Goal: Find contact information: Find contact information

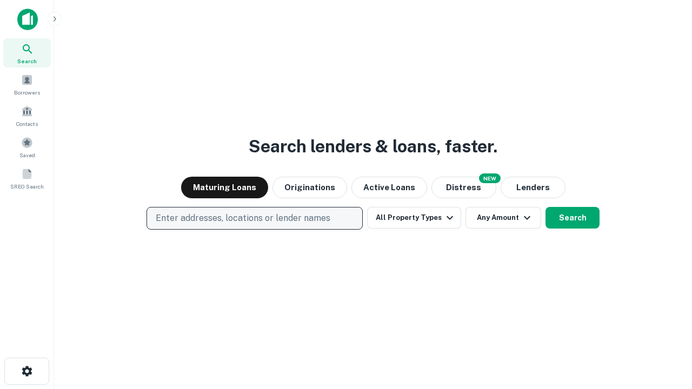
click at [254, 218] on p "Enter addresses, locations or lender names" at bounding box center [243, 218] width 175 height 13
type input "**********"
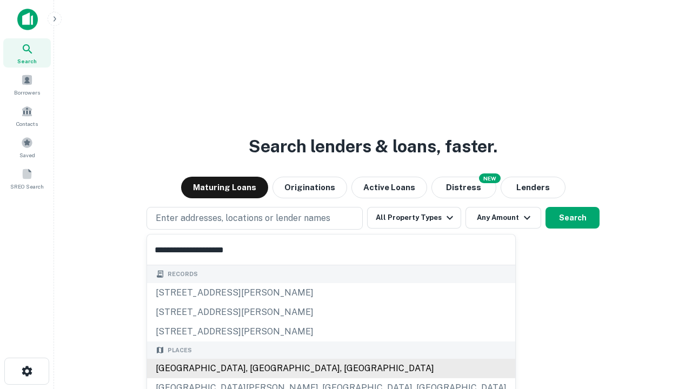
click at [258, 369] on div "Santa Monica, CA, USA" at bounding box center [331, 368] width 368 height 19
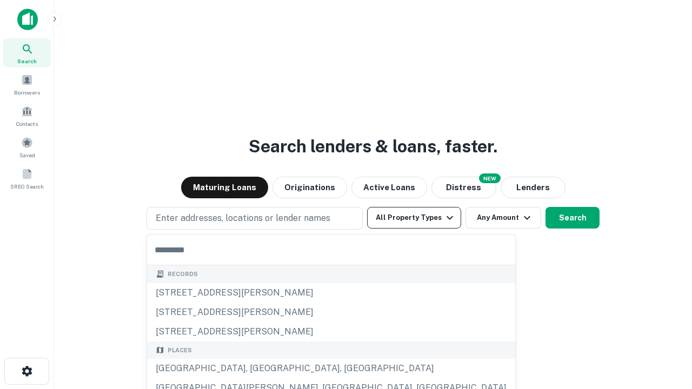
click at [414, 218] on button "All Property Types" at bounding box center [414, 218] width 94 height 22
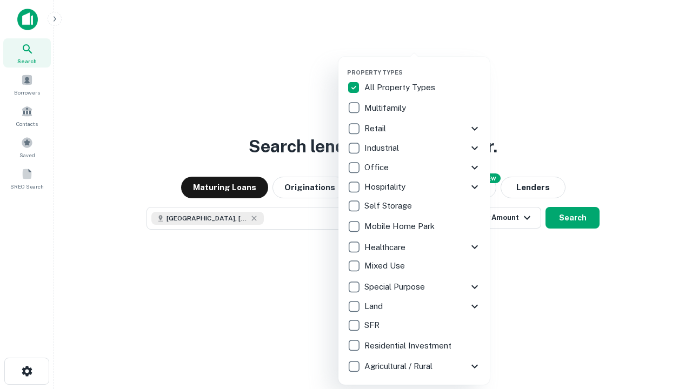
click at [423, 65] on button "button" at bounding box center [422, 65] width 151 height 1
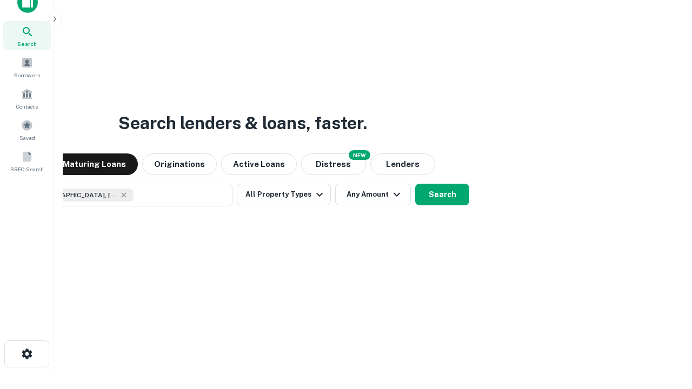
scroll to position [78, 306]
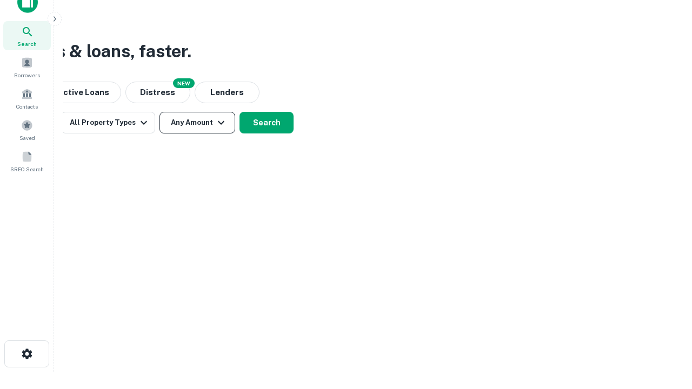
click at [197, 123] on button "Any Amount" at bounding box center [197, 123] width 76 height 22
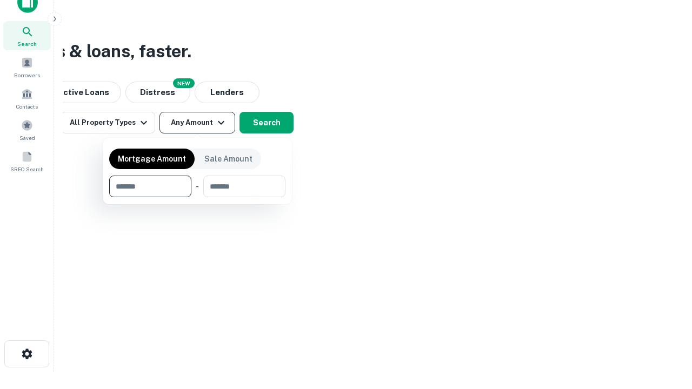
type input "*******"
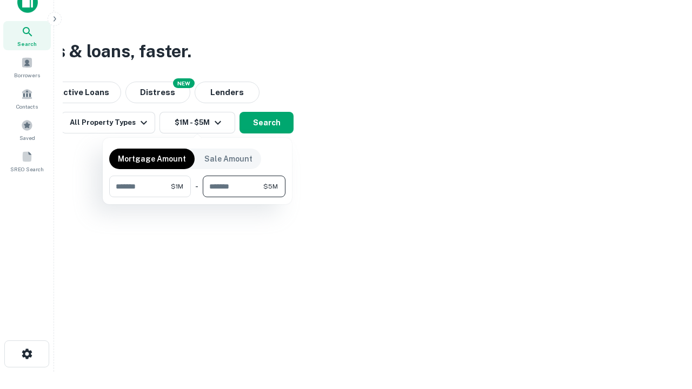
type input "*******"
click at [197, 197] on button "button" at bounding box center [197, 197] width 176 height 1
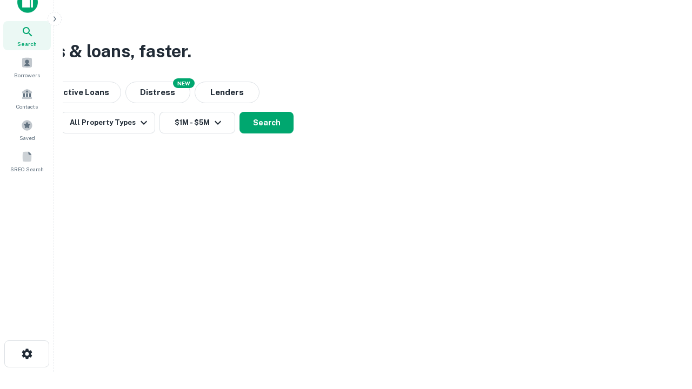
scroll to position [17, 0]
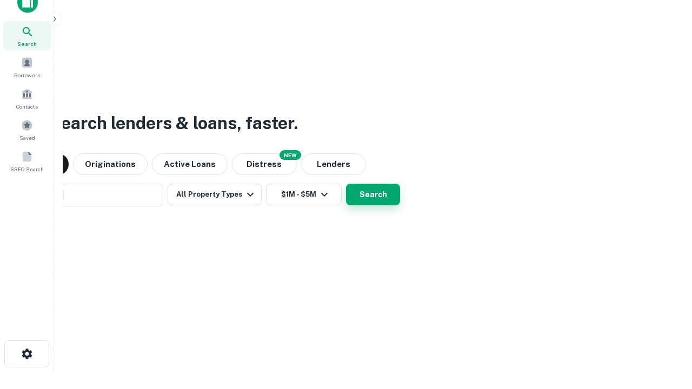
click at [346, 184] on button "Search" at bounding box center [373, 195] width 54 height 22
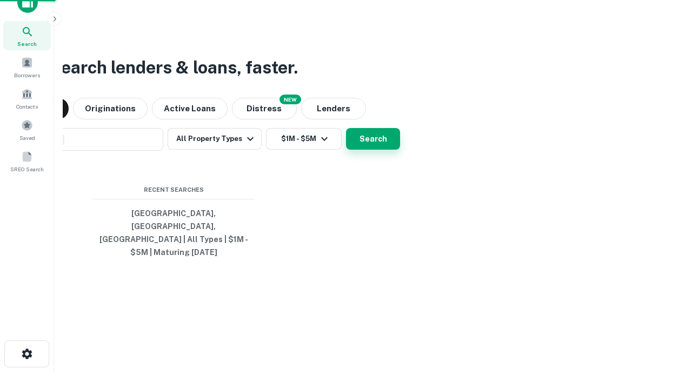
scroll to position [35, 306]
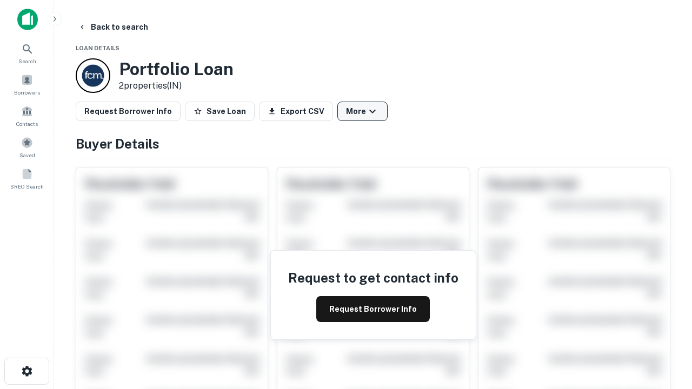
click at [362, 111] on button "More" at bounding box center [362, 111] width 50 height 19
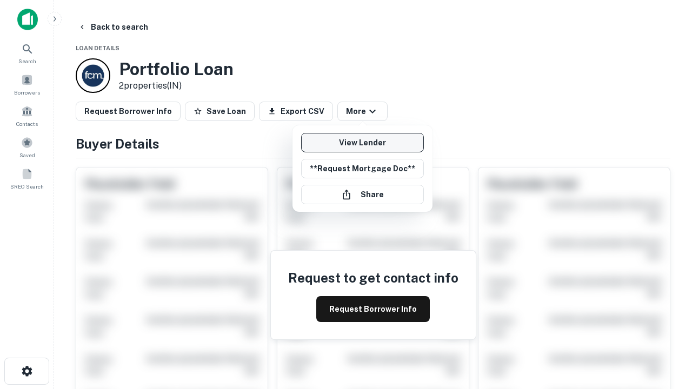
click at [362, 143] on link "View Lender" at bounding box center [362, 142] width 123 height 19
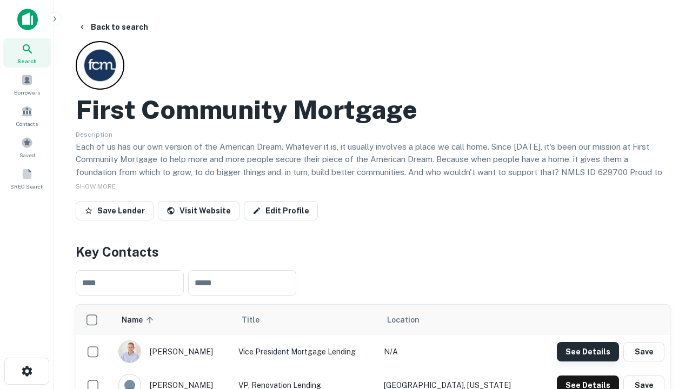
click at [587, 351] on button "See Details" at bounding box center [588, 351] width 62 height 19
click at [26, 371] on icon "button" at bounding box center [27, 371] width 13 height 13
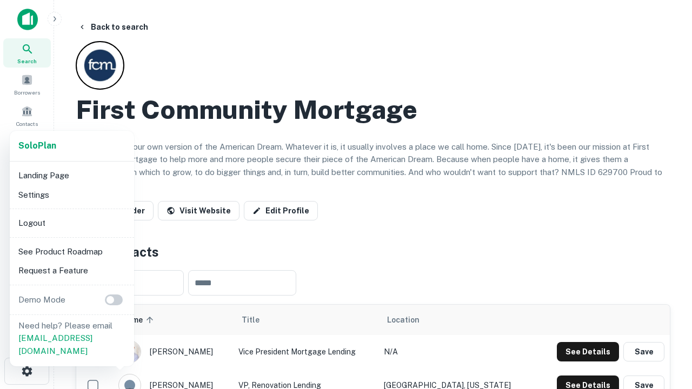
click at [71, 223] on li "Logout" at bounding box center [72, 222] width 116 height 19
